Goal: Find specific page/section: Find specific page/section

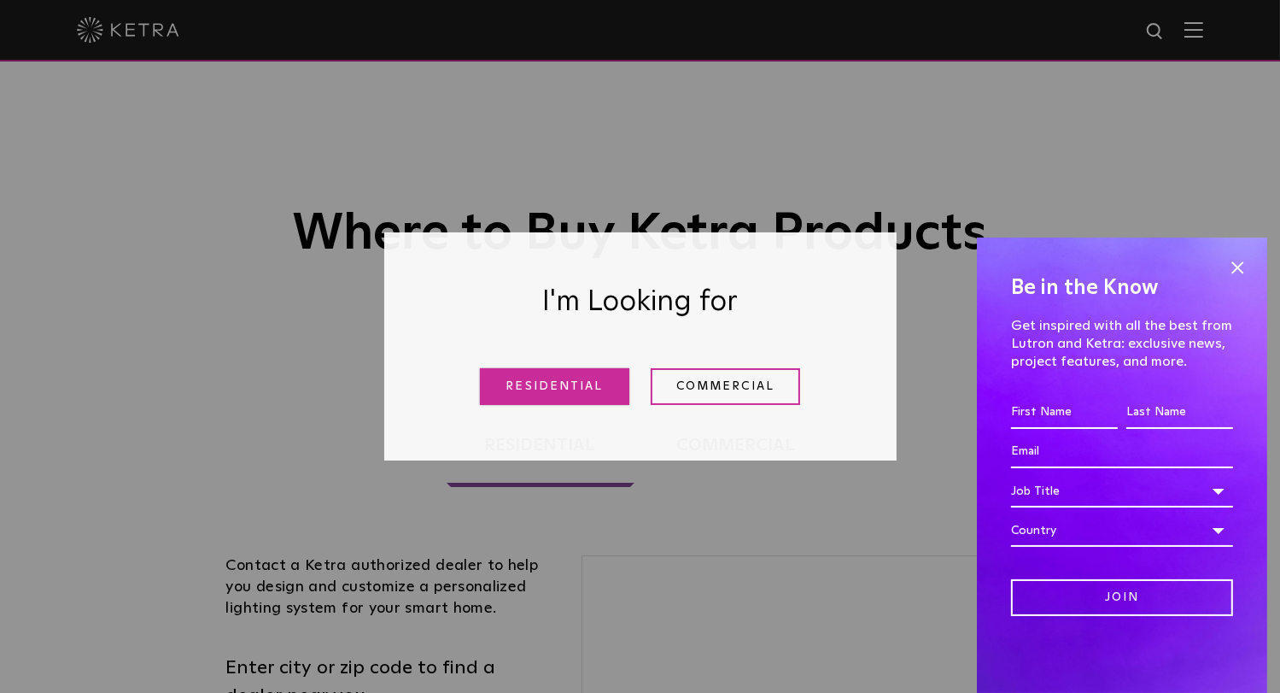
click at [537, 383] on link "Residential" at bounding box center [554, 386] width 149 height 37
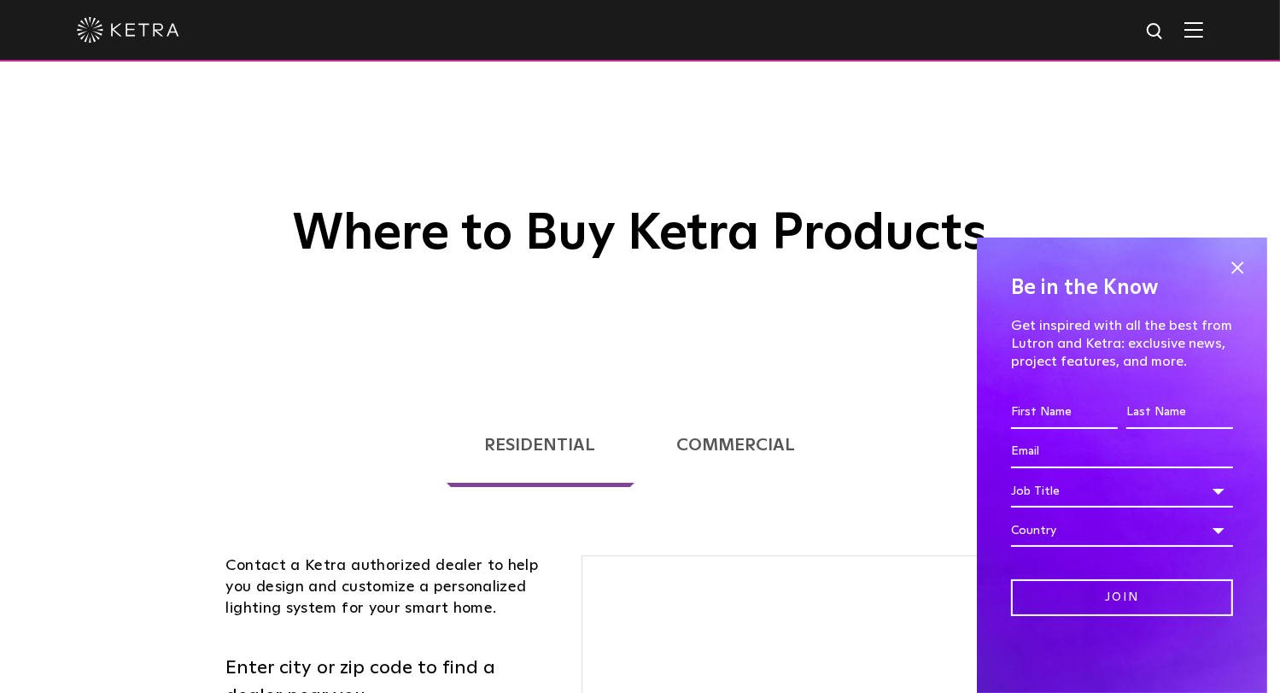
scroll to position [435, 0]
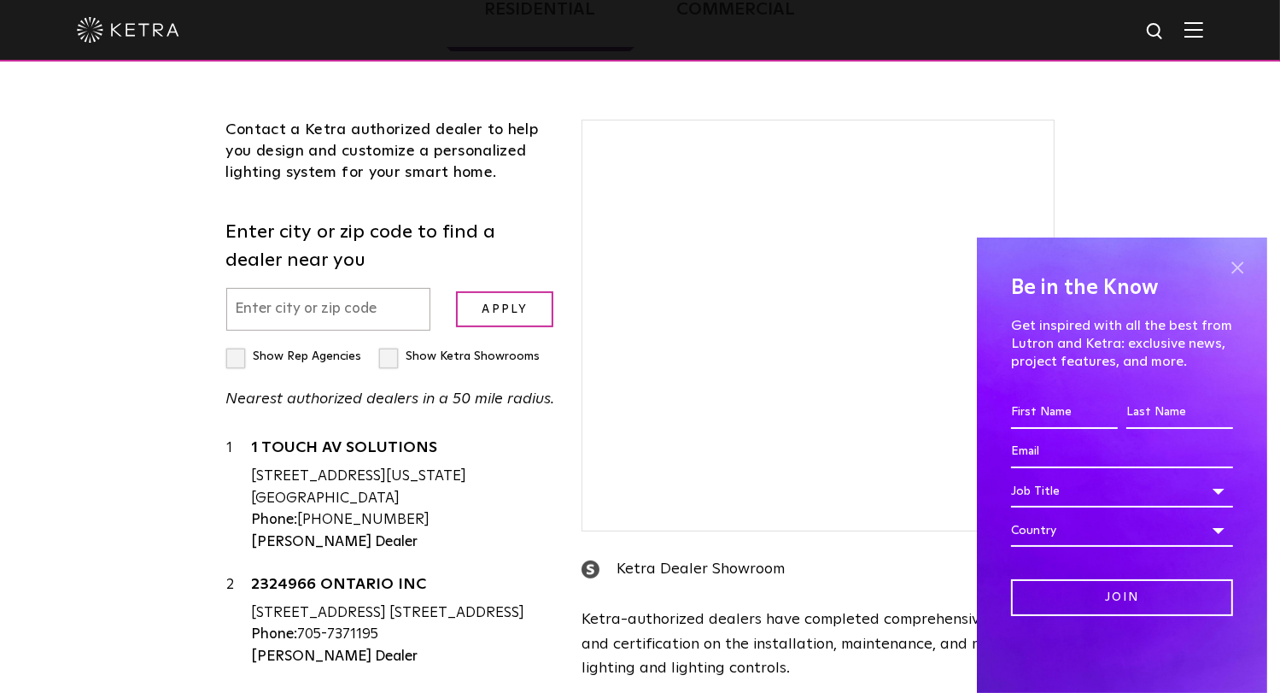
click at [299, 294] on input "text" at bounding box center [328, 310] width 205 height 44
click at [299, 316] on input "text" at bounding box center [328, 310] width 205 height 44
click at [1234, 276] on span at bounding box center [1237, 267] width 26 height 26
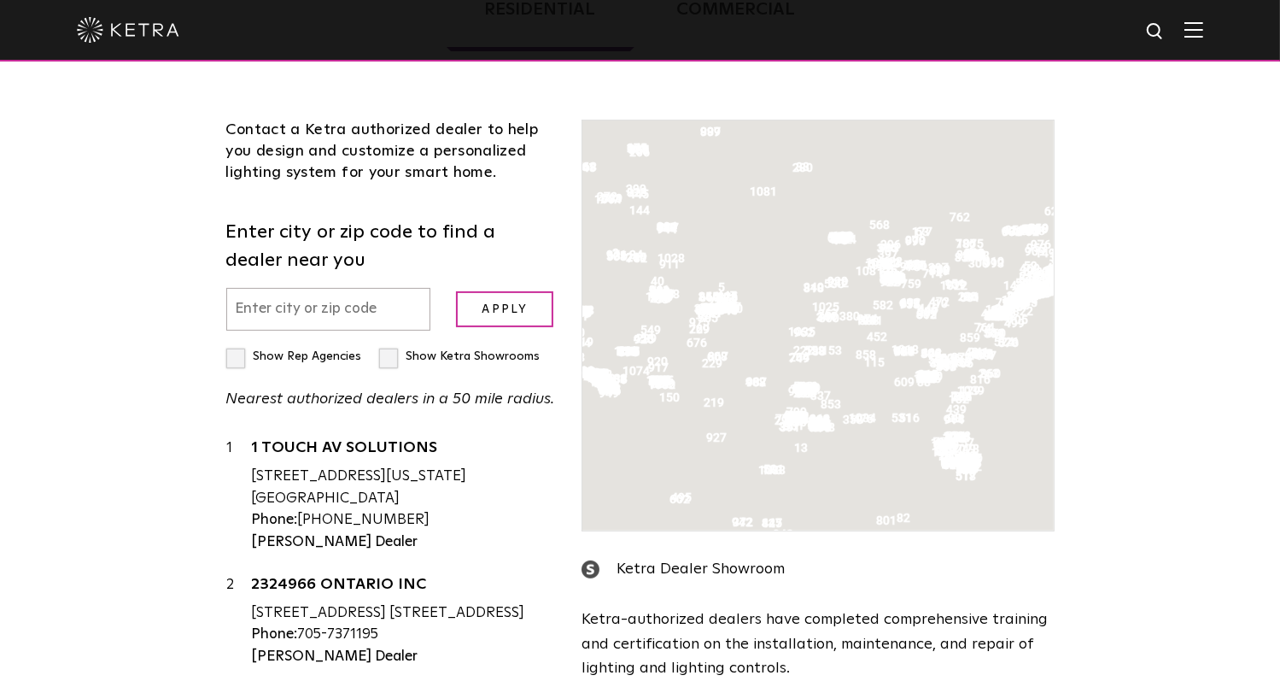
click at [1237, 268] on div "Loading... Residential Commercial Contact a [PERSON_NAME] authorized dealer to …" at bounding box center [640, 388] width 1280 height 901
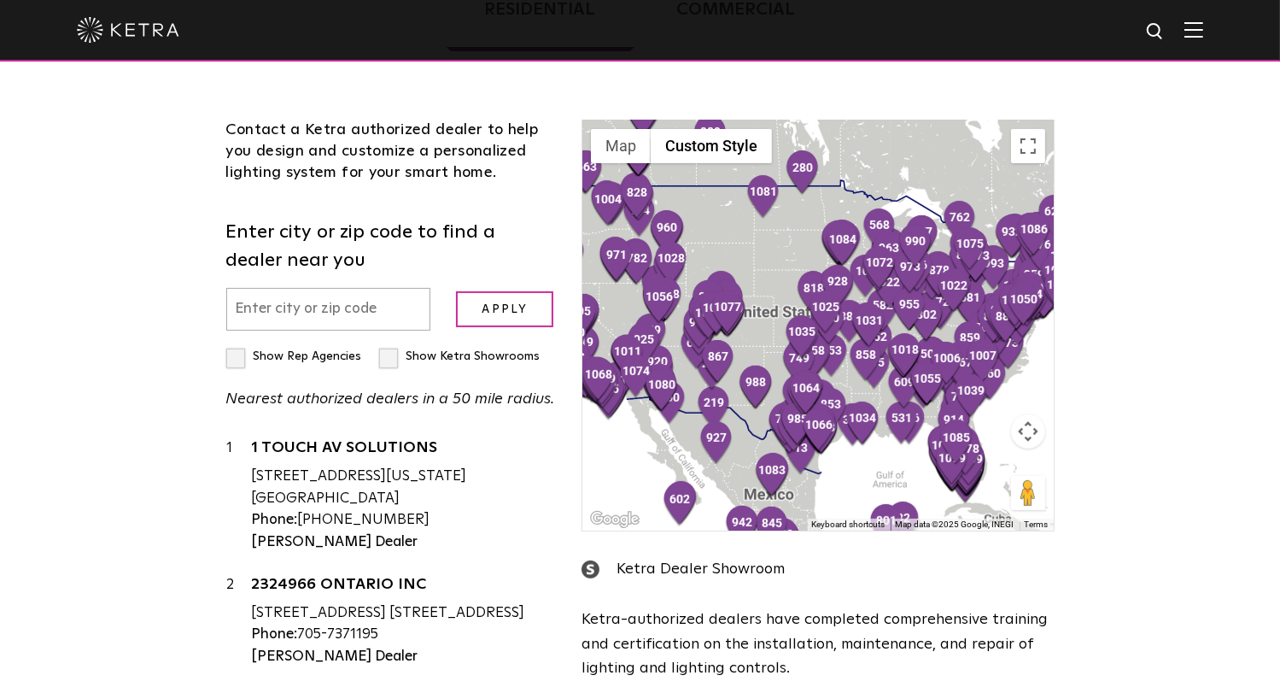
click at [329, 310] on input "text" at bounding box center [328, 310] width 205 height 44
type input "34996"
click at [456, 291] on input "Apply" at bounding box center [504, 309] width 97 height 37
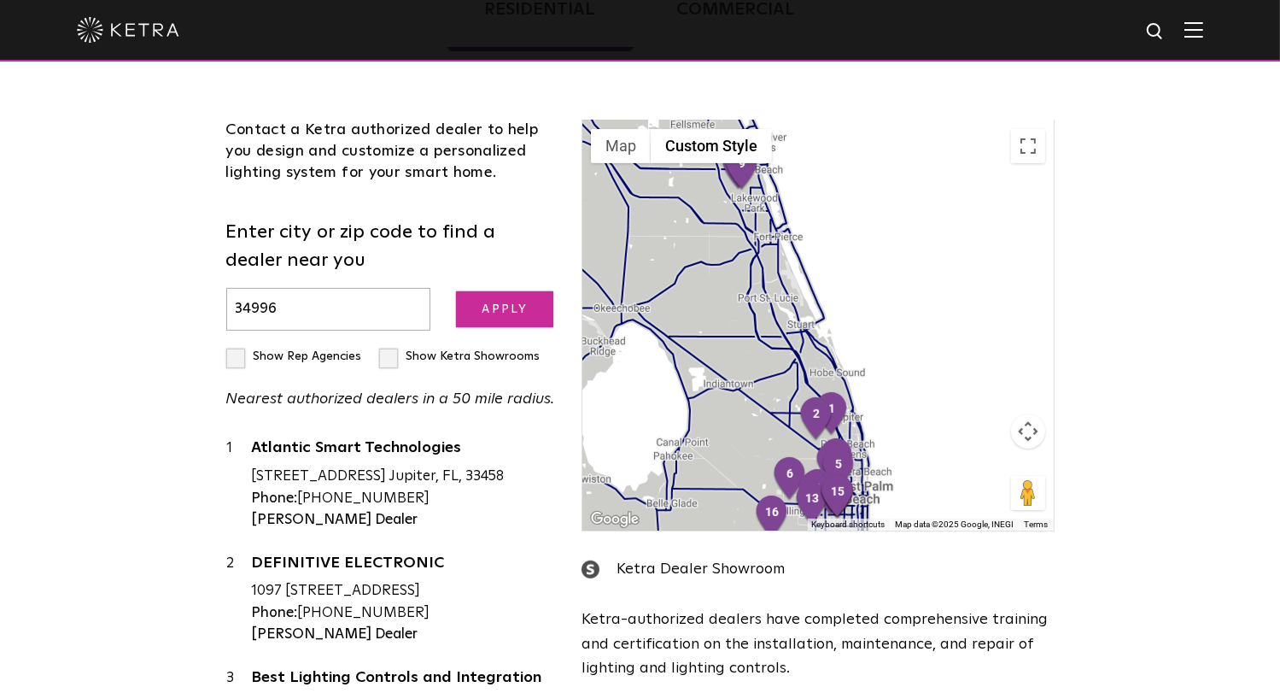
click at [488, 318] on input "Apply" at bounding box center [504, 309] width 97 height 37
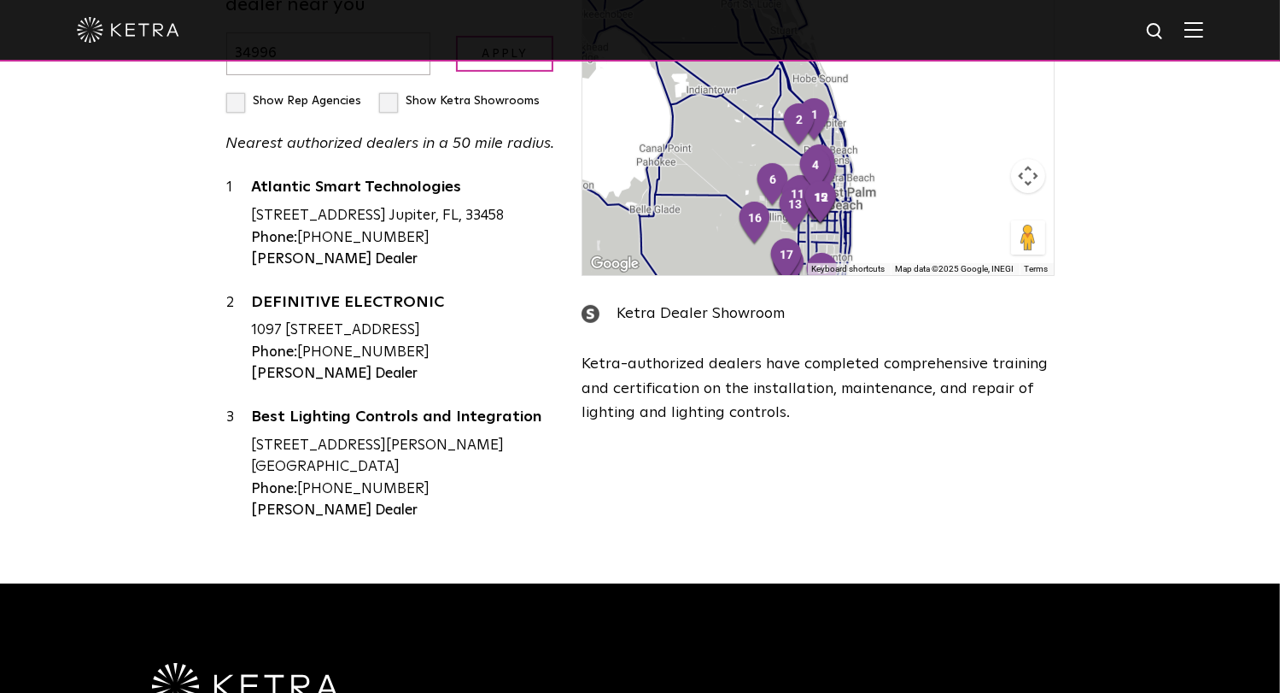
scroll to position [0, 0]
